Goal: Transaction & Acquisition: Purchase product/service

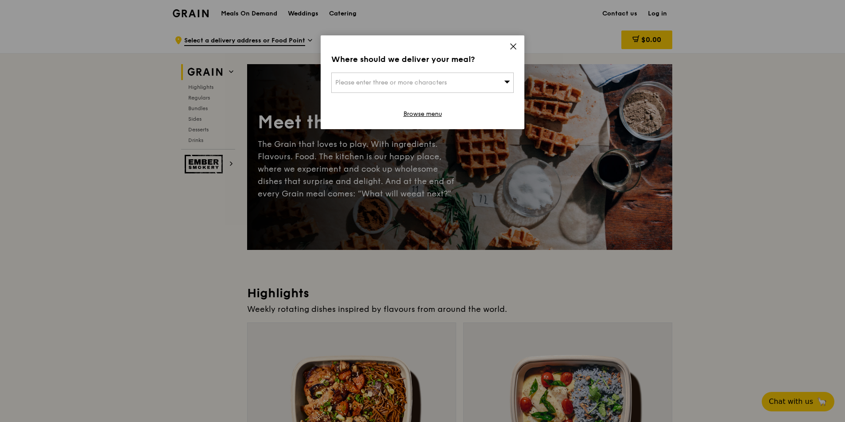
click at [491, 81] on div "Please enter three or more characters" at bounding box center [422, 83] width 182 height 20
click at [412, 72] on div "Where should we deliver your meal? Please enter three or more characters Please…" at bounding box center [423, 82] width 204 height 94
click at [409, 77] on div "Please enter three or more characters" at bounding box center [422, 83] width 182 height 20
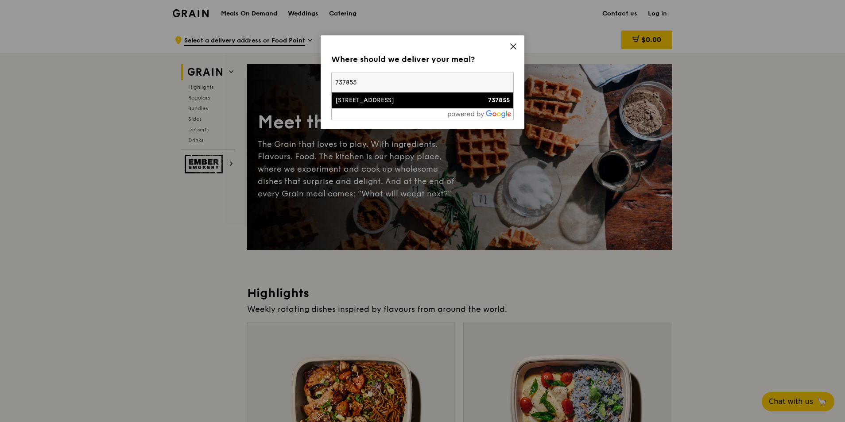
type input "737855"
click at [390, 95] on li "[STREET_ADDRESS] 737855" at bounding box center [423, 101] width 182 height 16
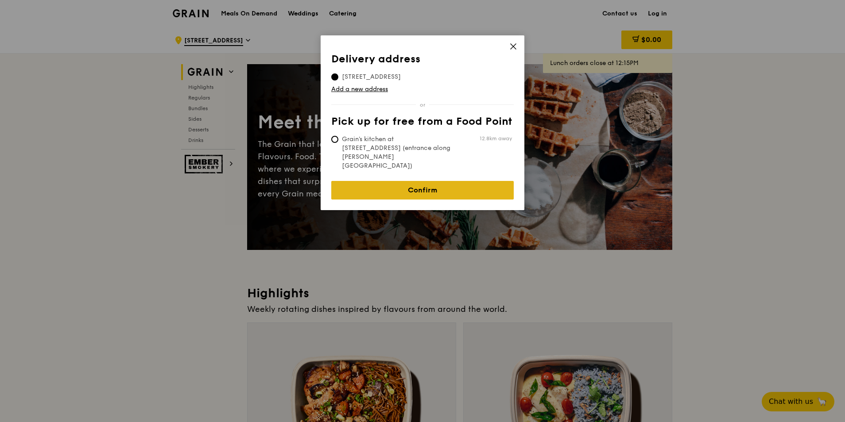
click at [389, 181] on link "Confirm" at bounding box center [422, 190] width 182 height 19
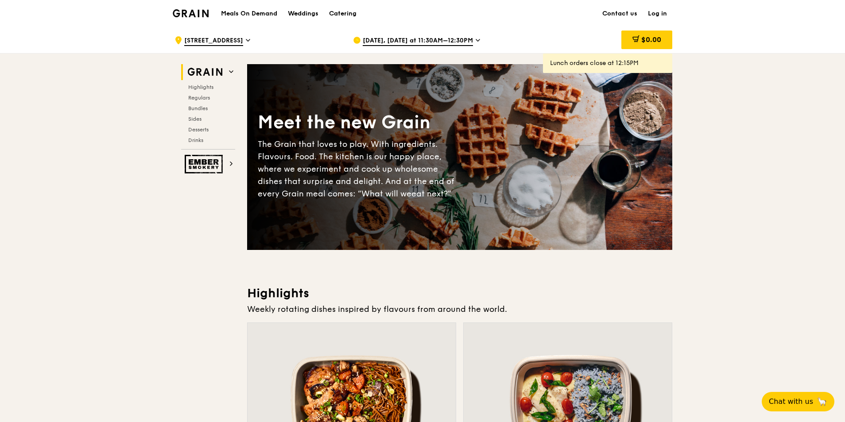
click at [423, 41] on span "[DATE], [DATE] at 11:30AM–12:30PM" at bounding box center [418, 41] width 110 height 10
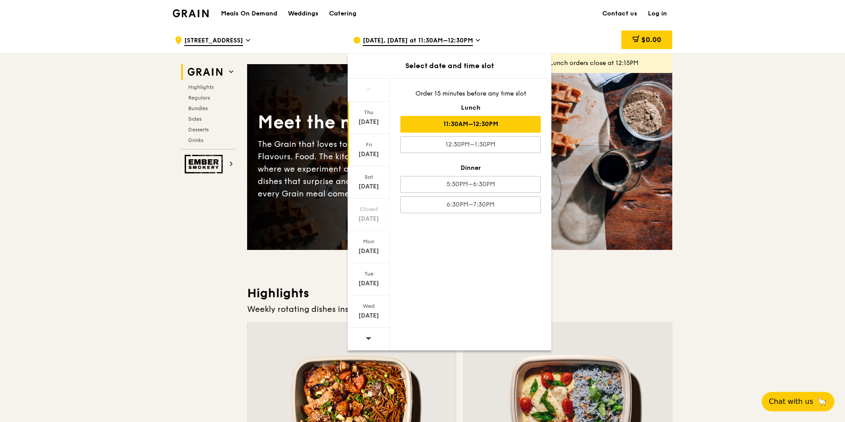
click at [367, 154] on div "[DATE]" at bounding box center [368, 154] width 39 height 9
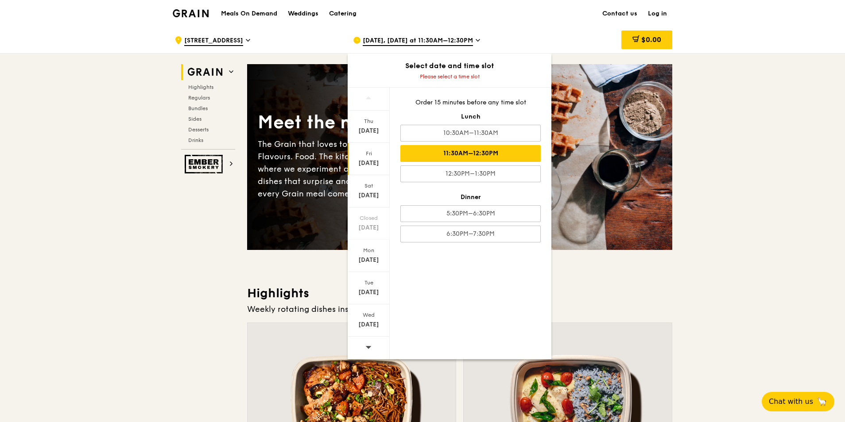
click at [472, 155] on div "11:30AM–12:30PM" at bounding box center [470, 153] width 140 height 17
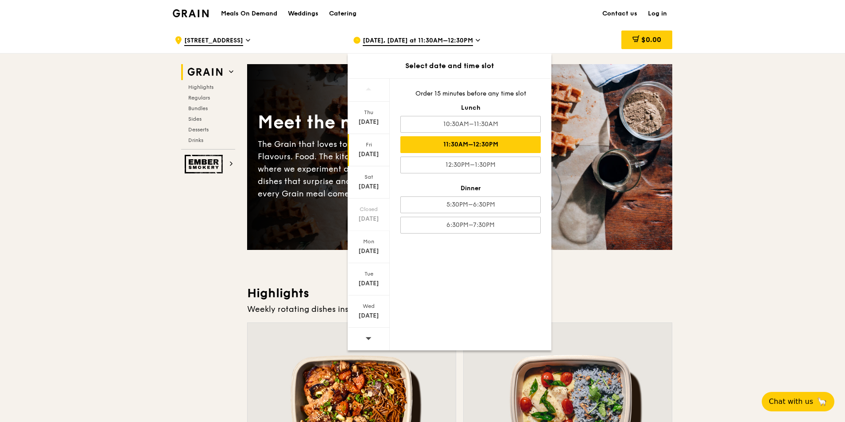
click at [540, 31] on div "$0.00" at bounding box center [601, 40] width 143 height 27
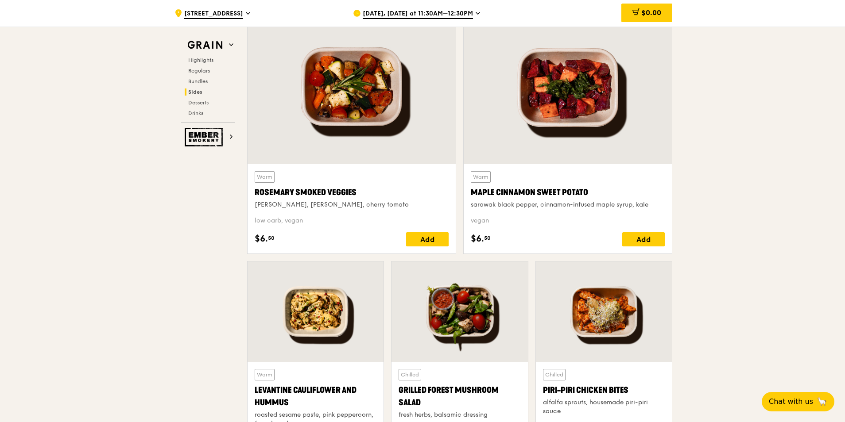
scroll to position [2028, 0]
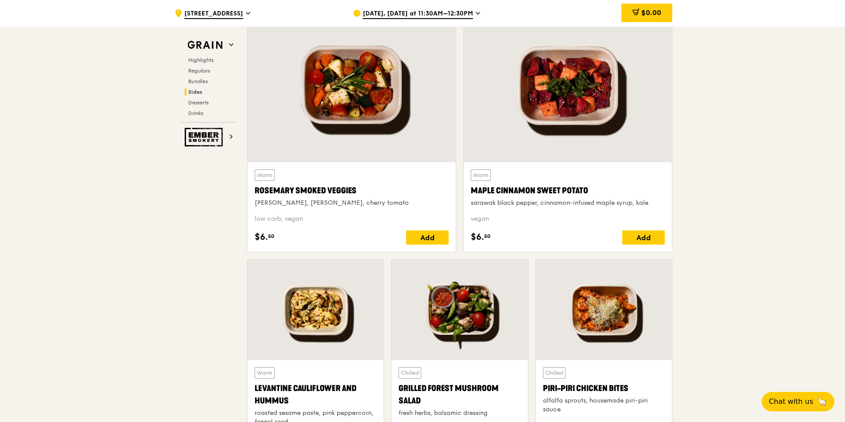
click at [530, 105] on div at bounding box center [568, 86] width 208 height 154
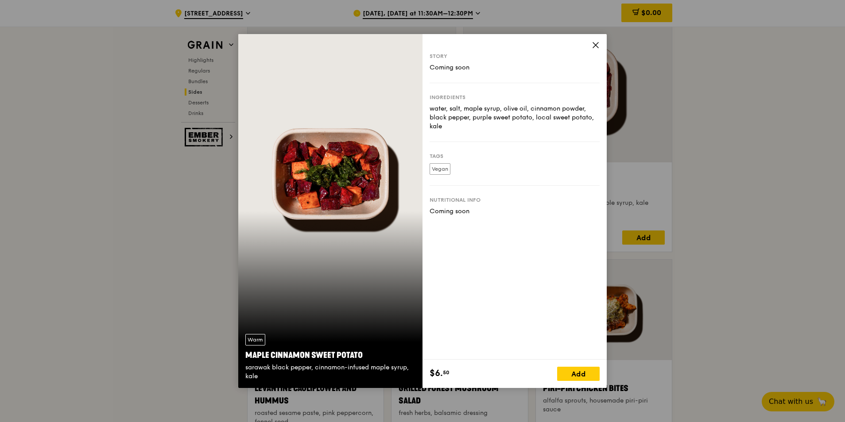
click at [596, 42] on icon at bounding box center [596, 45] width 8 height 8
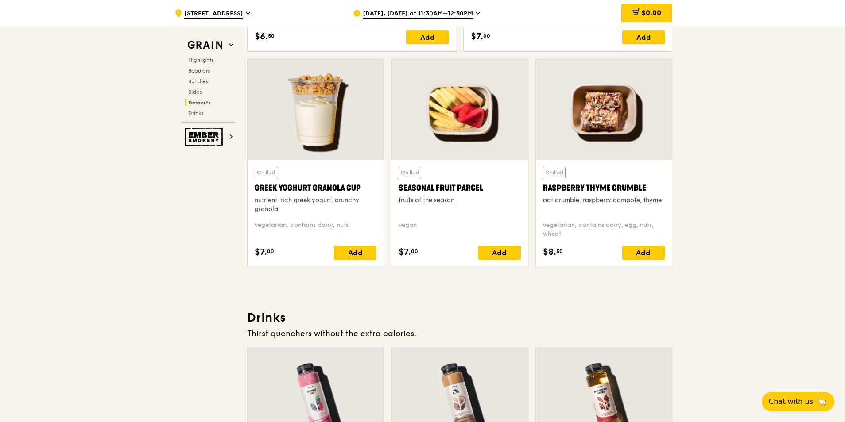
scroll to position [2648, 0]
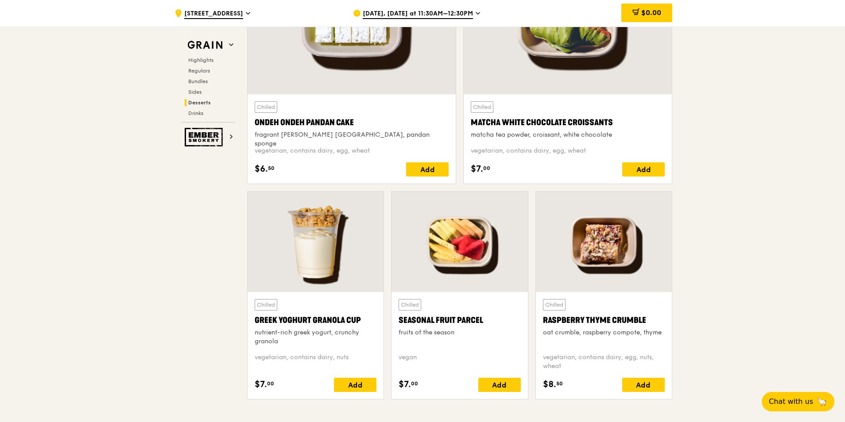
click at [561, 259] on div at bounding box center [604, 242] width 136 height 101
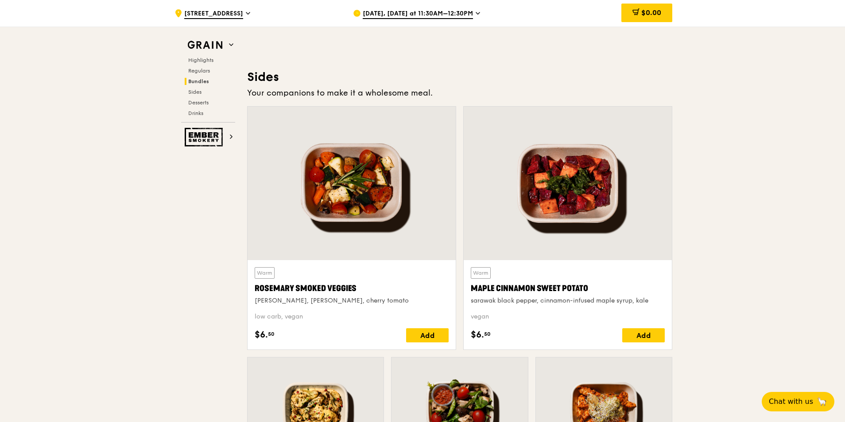
scroll to position [2116, 0]
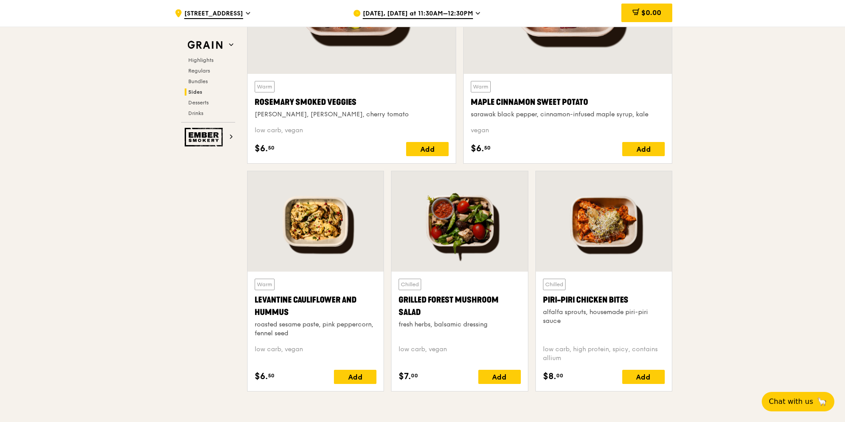
click at [577, 235] on div at bounding box center [604, 221] width 136 height 101
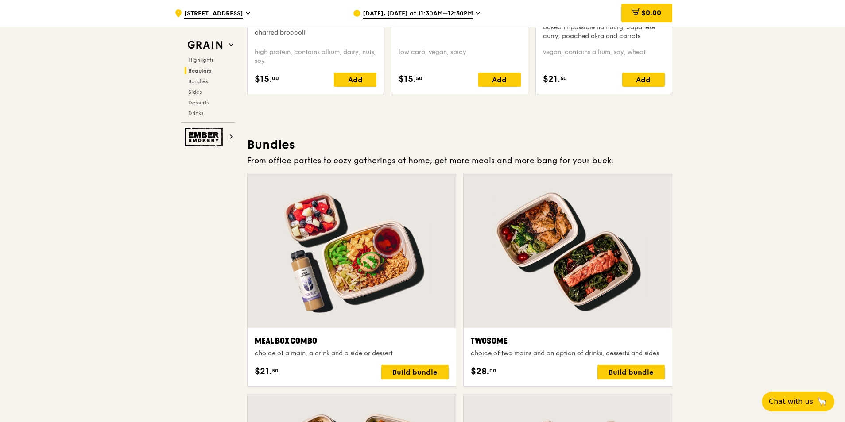
scroll to position [1187, 0]
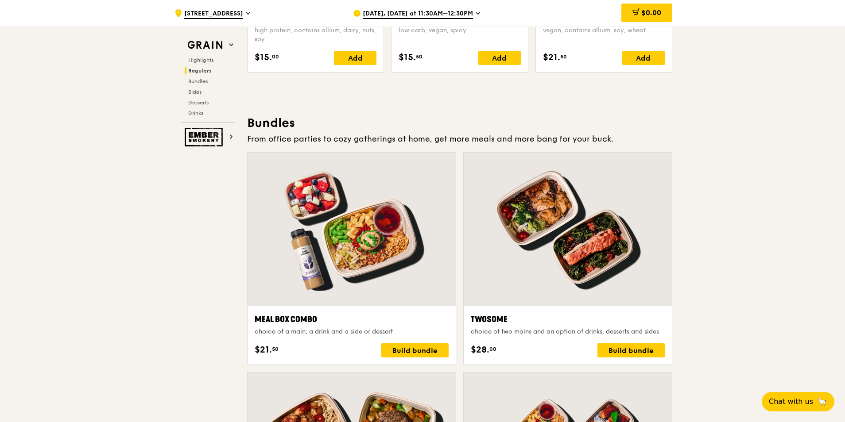
click at [591, 228] on div at bounding box center [568, 230] width 208 height 154
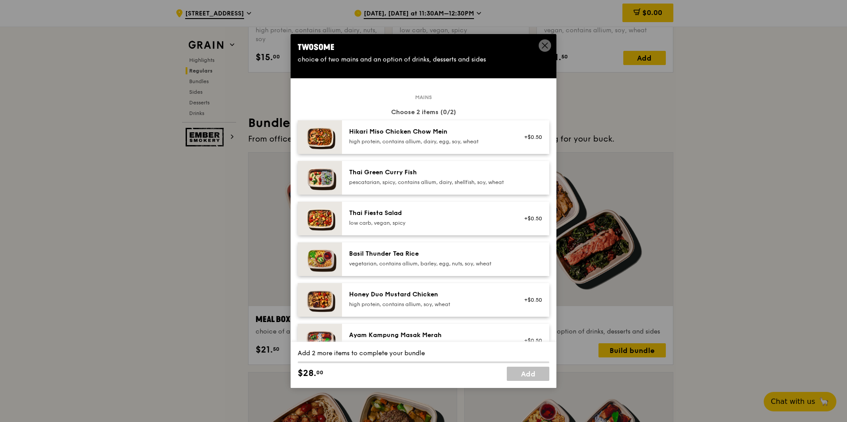
click at [541, 43] on icon at bounding box center [545, 46] width 8 height 8
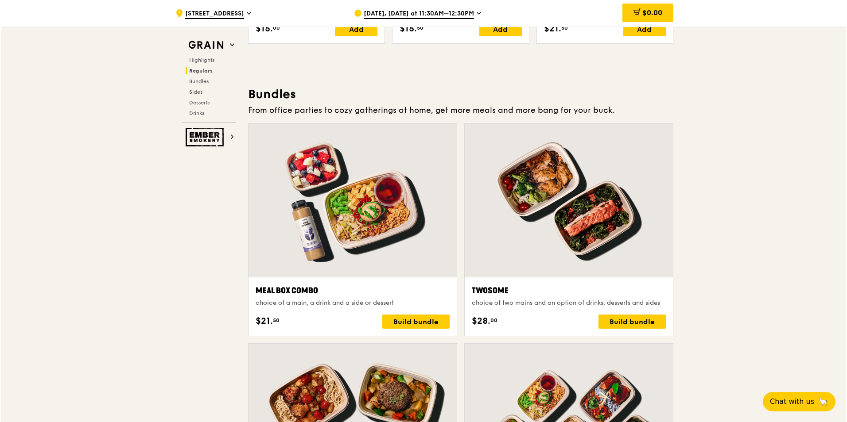
scroll to position [1231, 0]
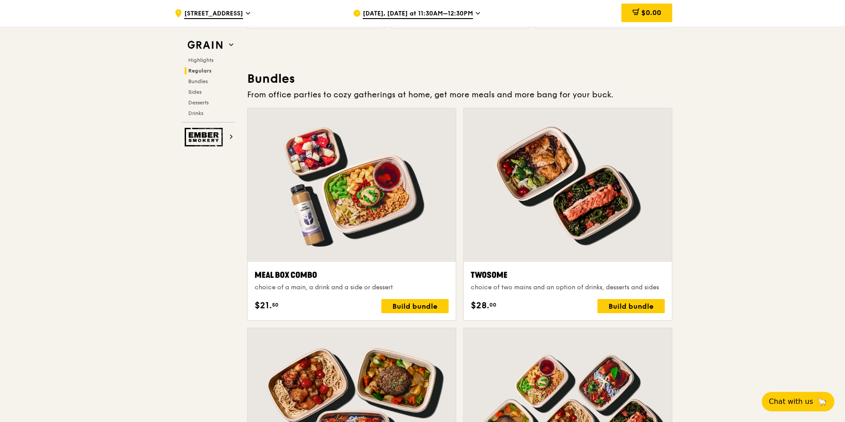
click at [596, 200] on div at bounding box center [568, 185] width 208 height 154
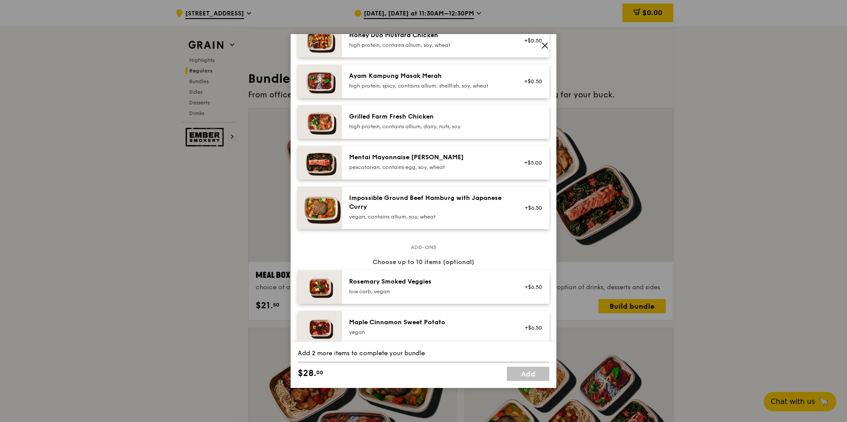
scroll to position [266, 0]
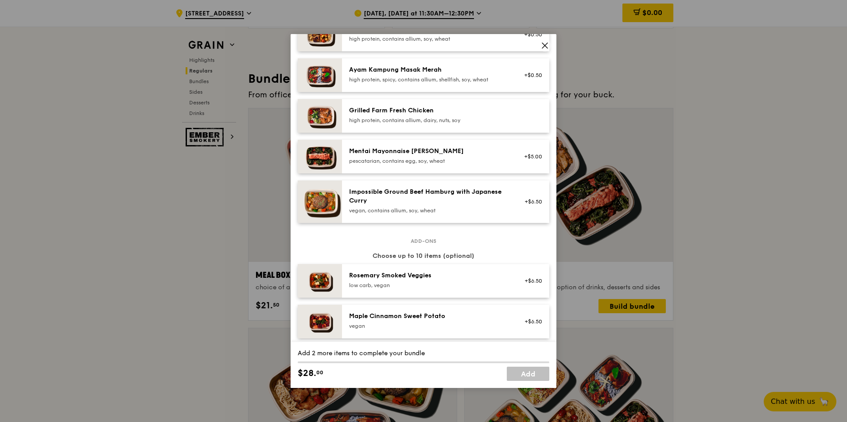
click at [448, 115] on div "Grilled Farm Fresh Chicken" at bounding box center [428, 110] width 159 height 9
click at [441, 156] on div "Mentai Mayonnaise [PERSON_NAME]" at bounding box center [428, 151] width 159 height 9
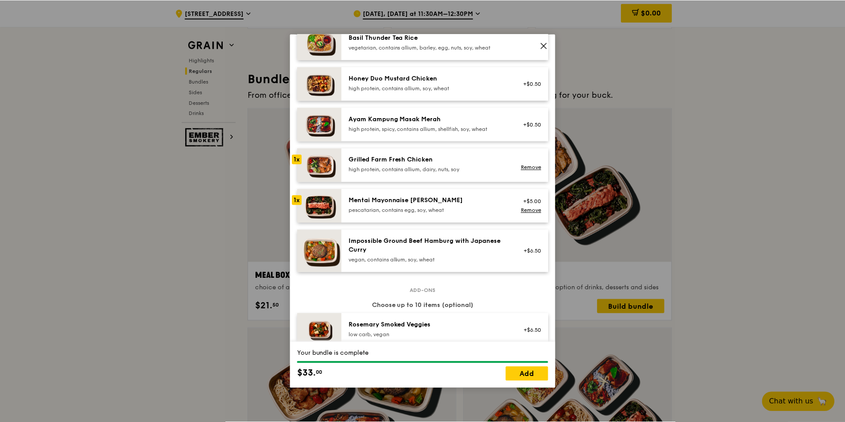
scroll to position [0, 0]
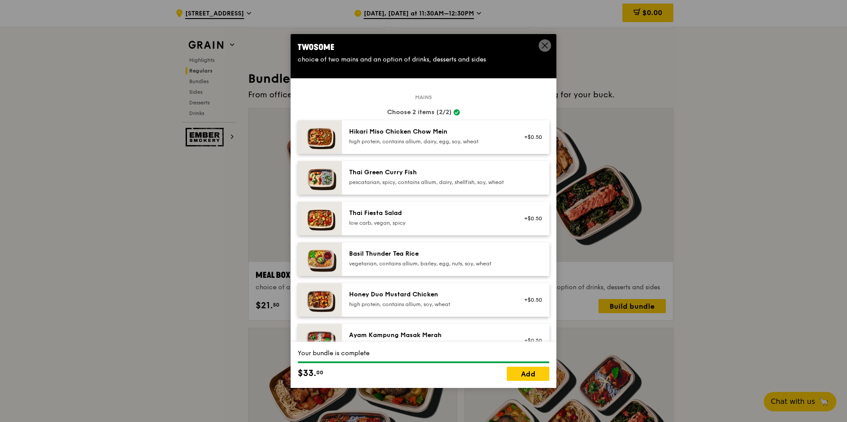
click at [543, 44] on icon at bounding box center [544, 45] width 5 height 5
